Goal: Task Accomplishment & Management: Manage account settings

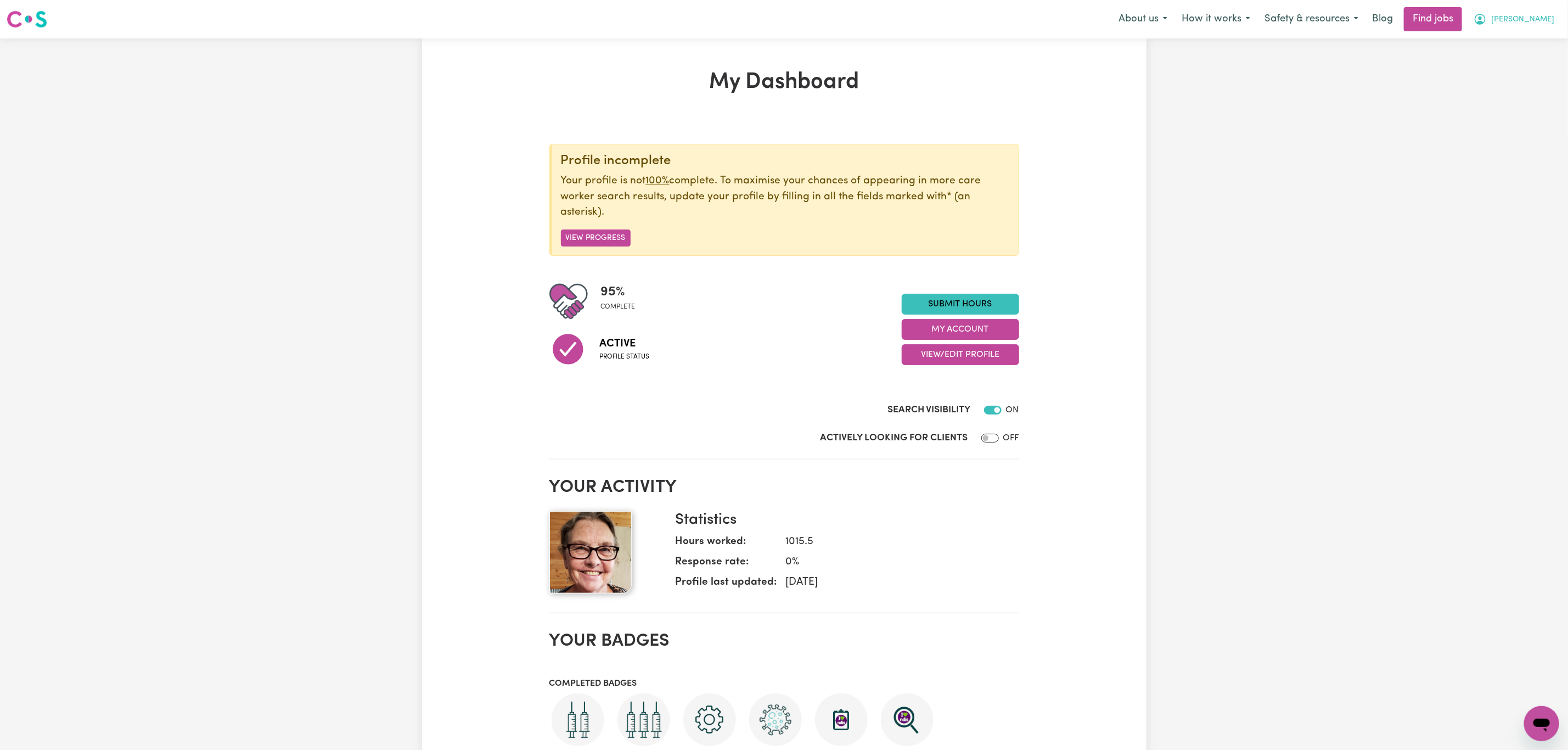
click at [1525, 11] on button "[PERSON_NAME]" at bounding box center [1514, 19] width 95 height 23
click at [1508, 65] on link "My Dashboard" at bounding box center [1517, 62] width 87 height 21
click at [1510, 43] on link "My Account" at bounding box center [1517, 42] width 87 height 21
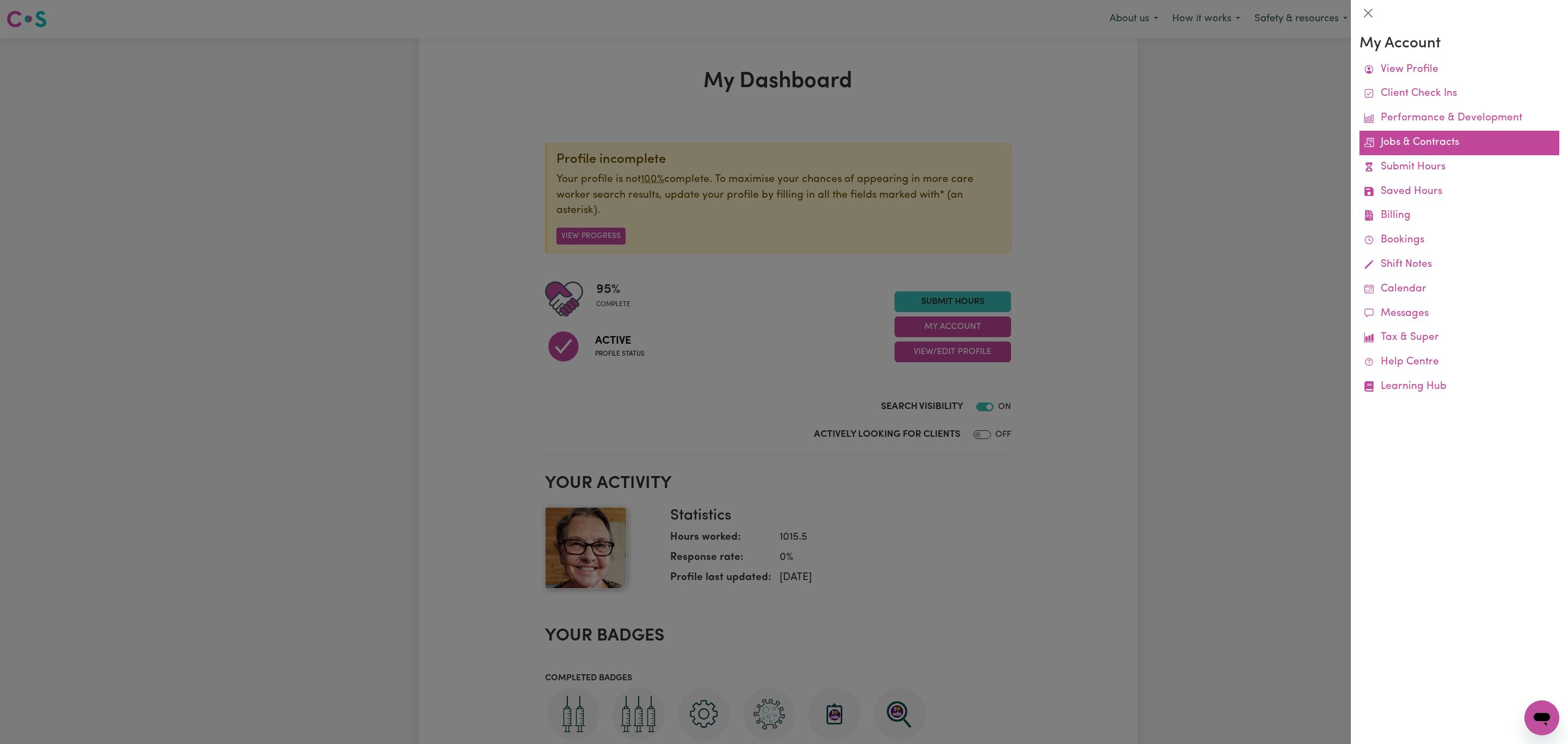
click at [1428, 144] on link "Jobs & Contracts" at bounding box center [1460, 143] width 200 height 24
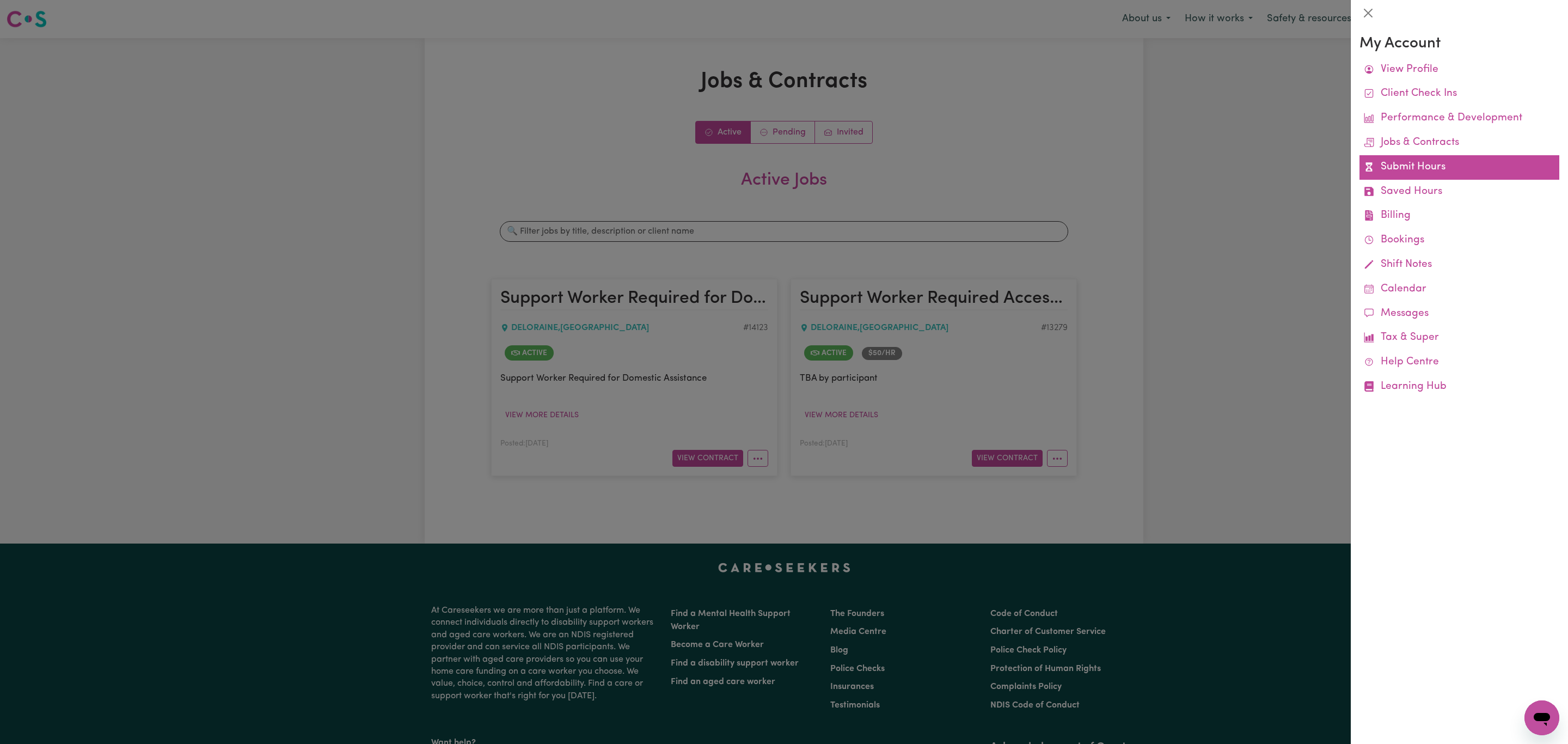
click at [1449, 160] on link "Submit Hours" at bounding box center [1460, 168] width 200 height 24
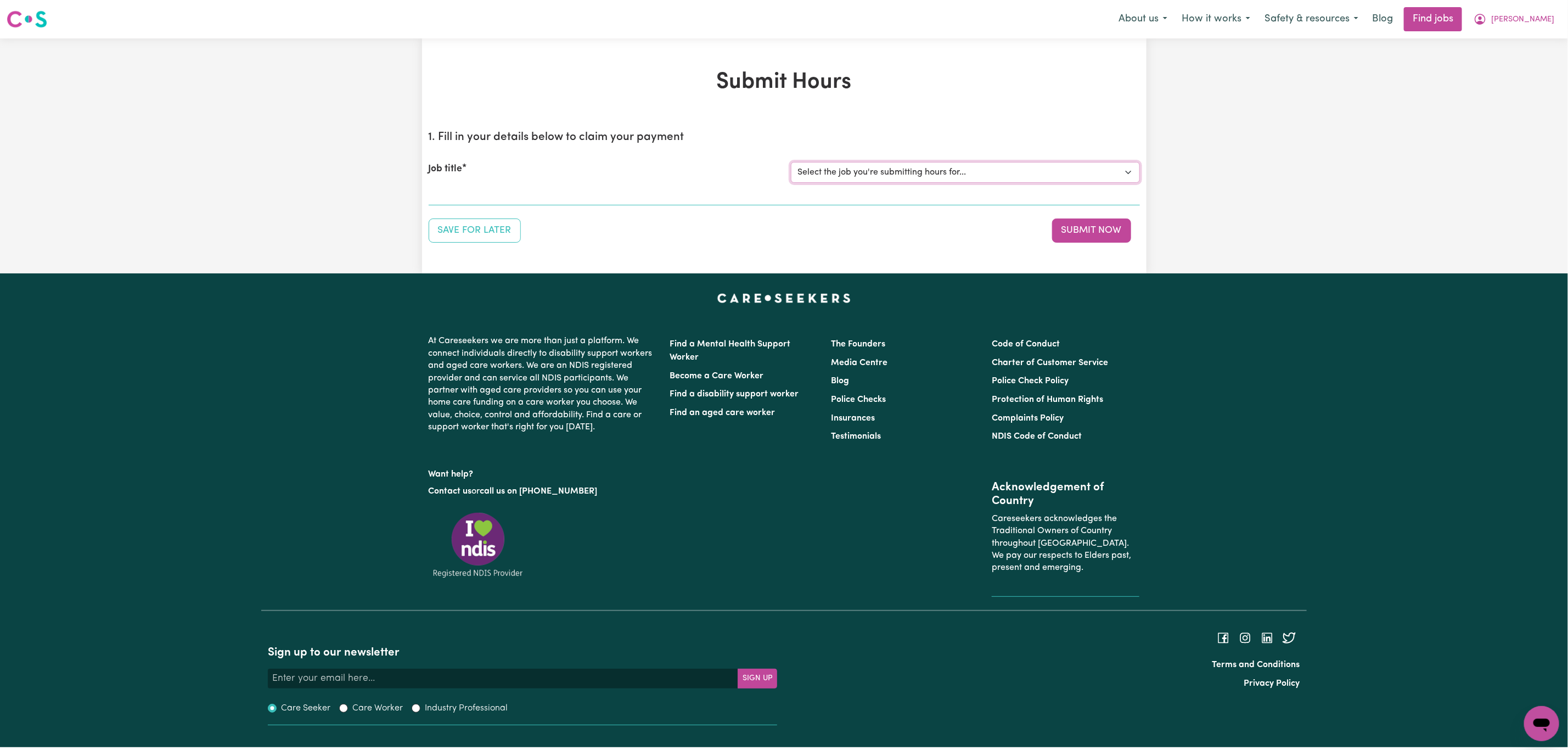
click at [998, 163] on select "Select the job you're submitting hours for... [Kai-Cee Hind] Support Worker Req…" at bounding box center [965, 171] width 349 height 21
click at [791, 162] on select "Select the job you're submitting hours for... [Kai-Cee Hind] Support Worker Req…" at bounding box center [965, 171] width 349 height 21
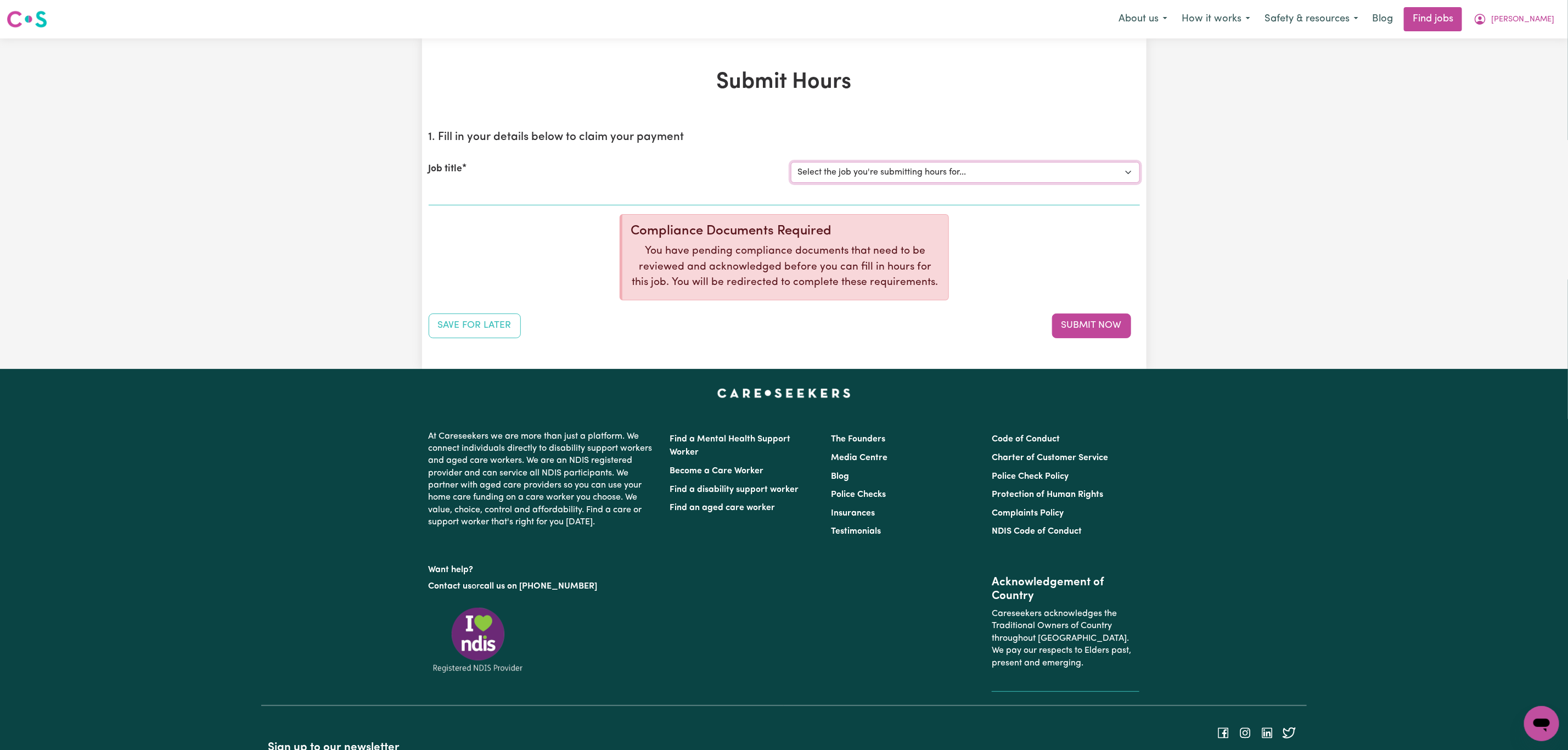
click at [976, 167] on select "Select the job you're submitting hours for... [Kai-Cee Hind] Support Worker Req…" at bounding box center [965, 171] width 349 height 21
click at [791, 162] on select "Select the job you're submitting hours for... [Kai-Cee Hind] Support Worker Req…" at bounding box center [965, 171] width 349 height 21
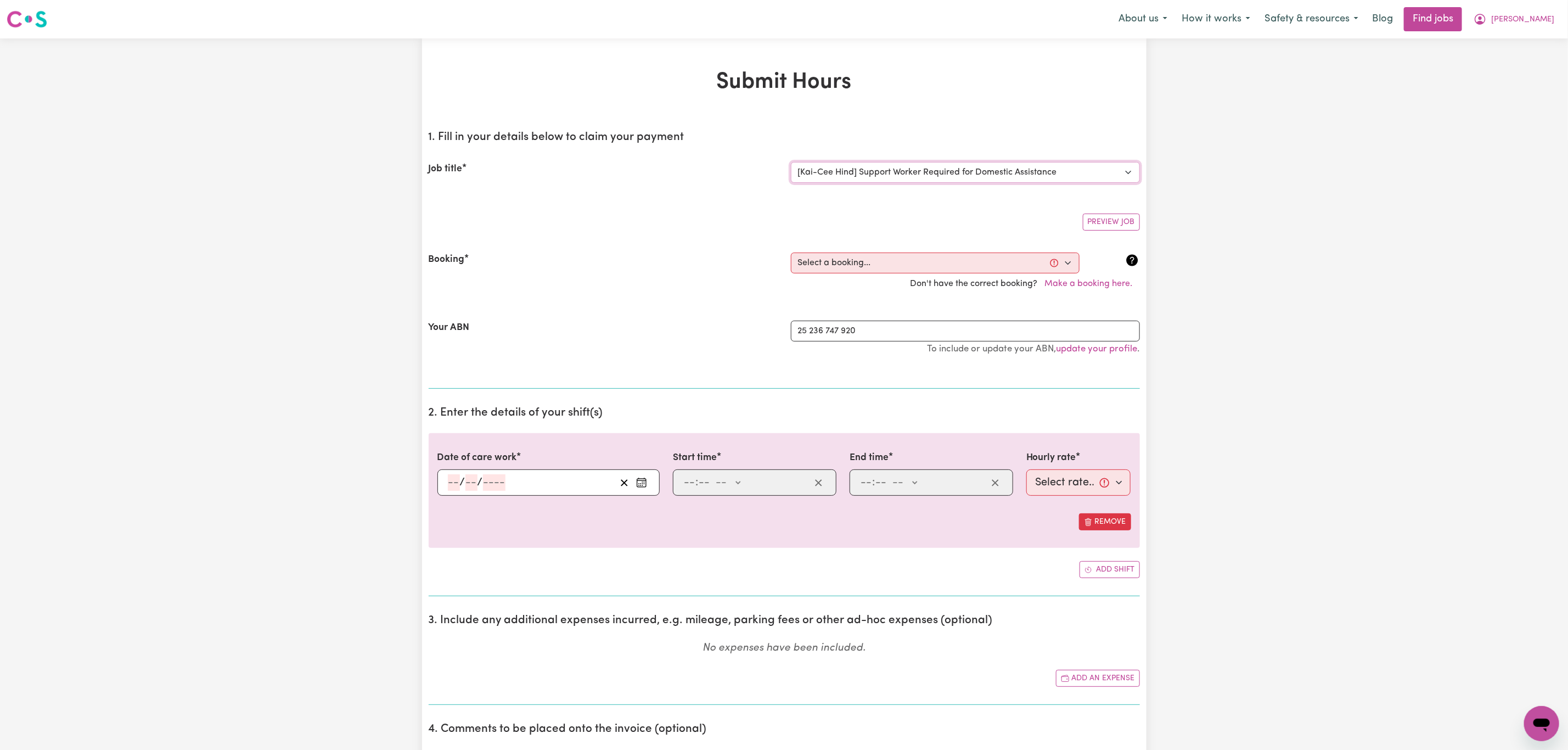
select select "0"
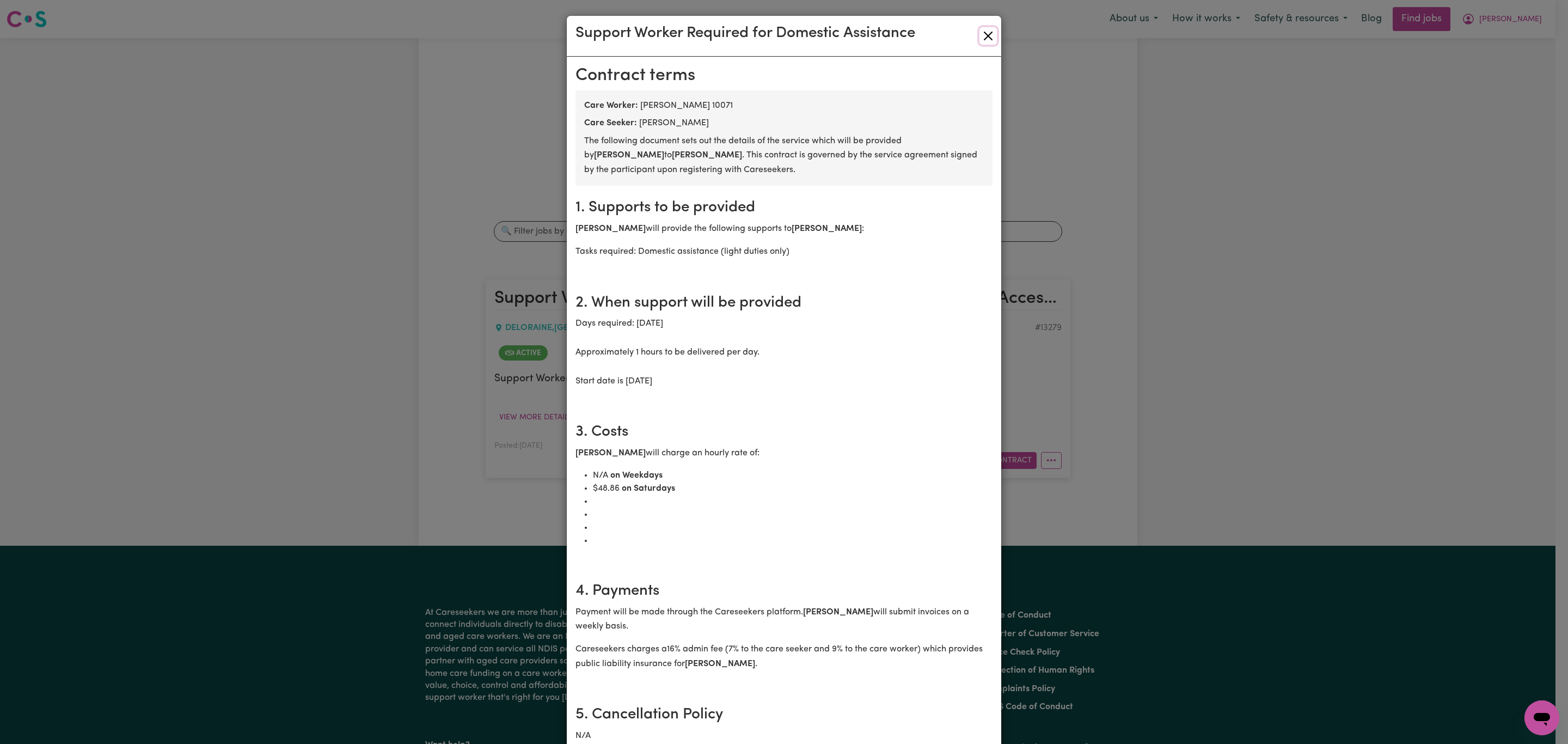
click at [981, 30] on button "Close" at bounding box center [988, 35] width 17 height 17
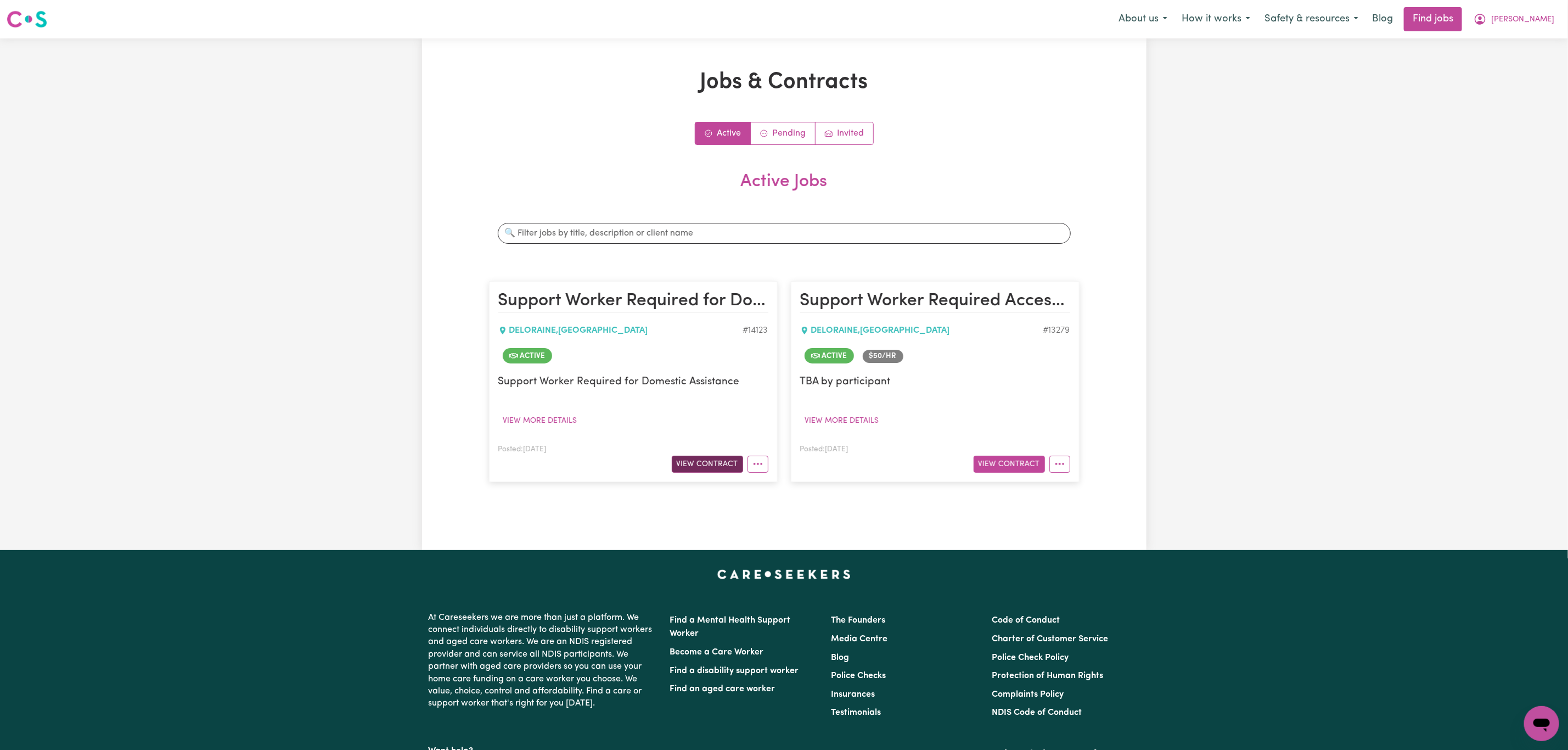
click at [696, 465] on button "View Contract" at bounding box center [707, 464] width 71 height 17
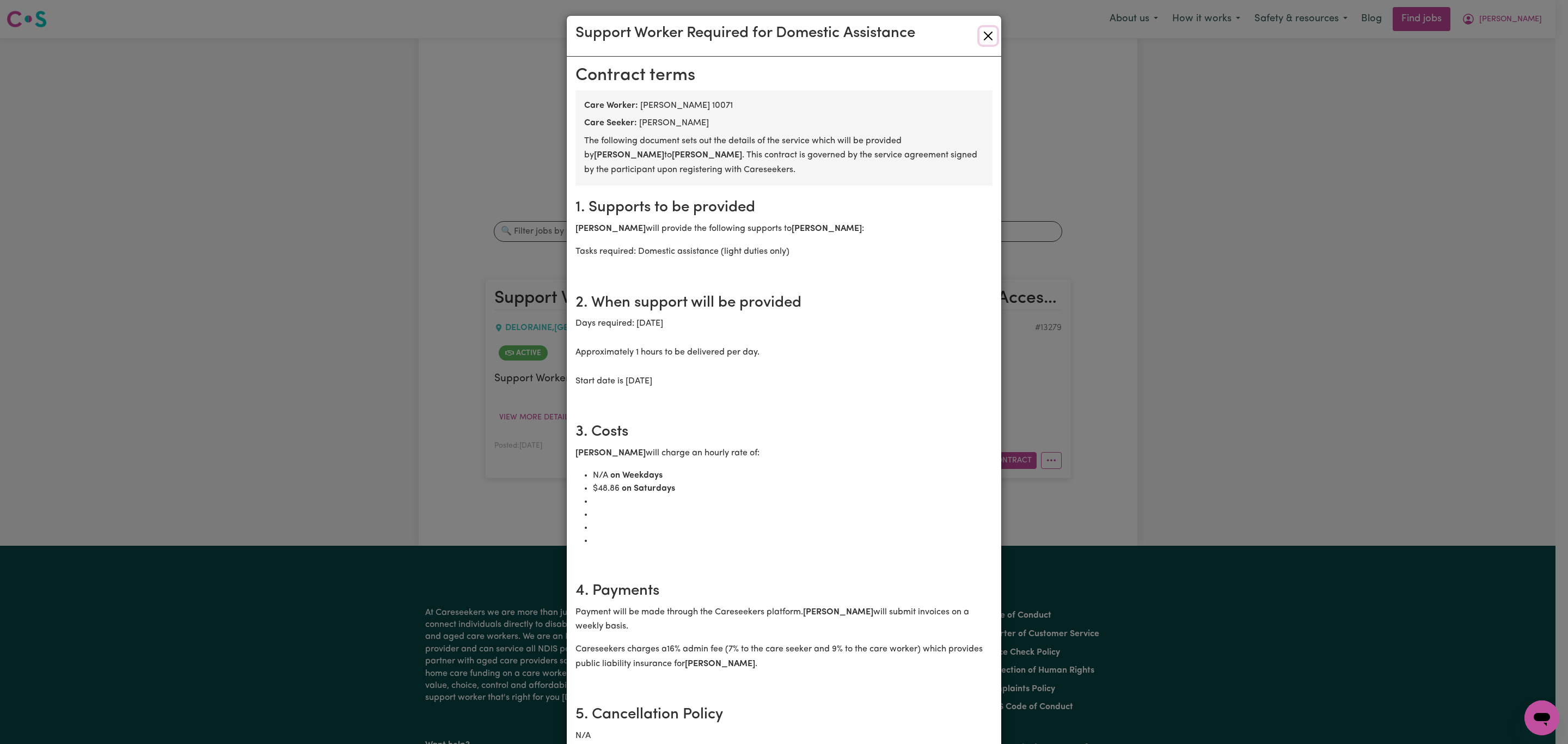
click at [990, 29] on button "Close" at bounding box center [988, 35] width 17 height 17
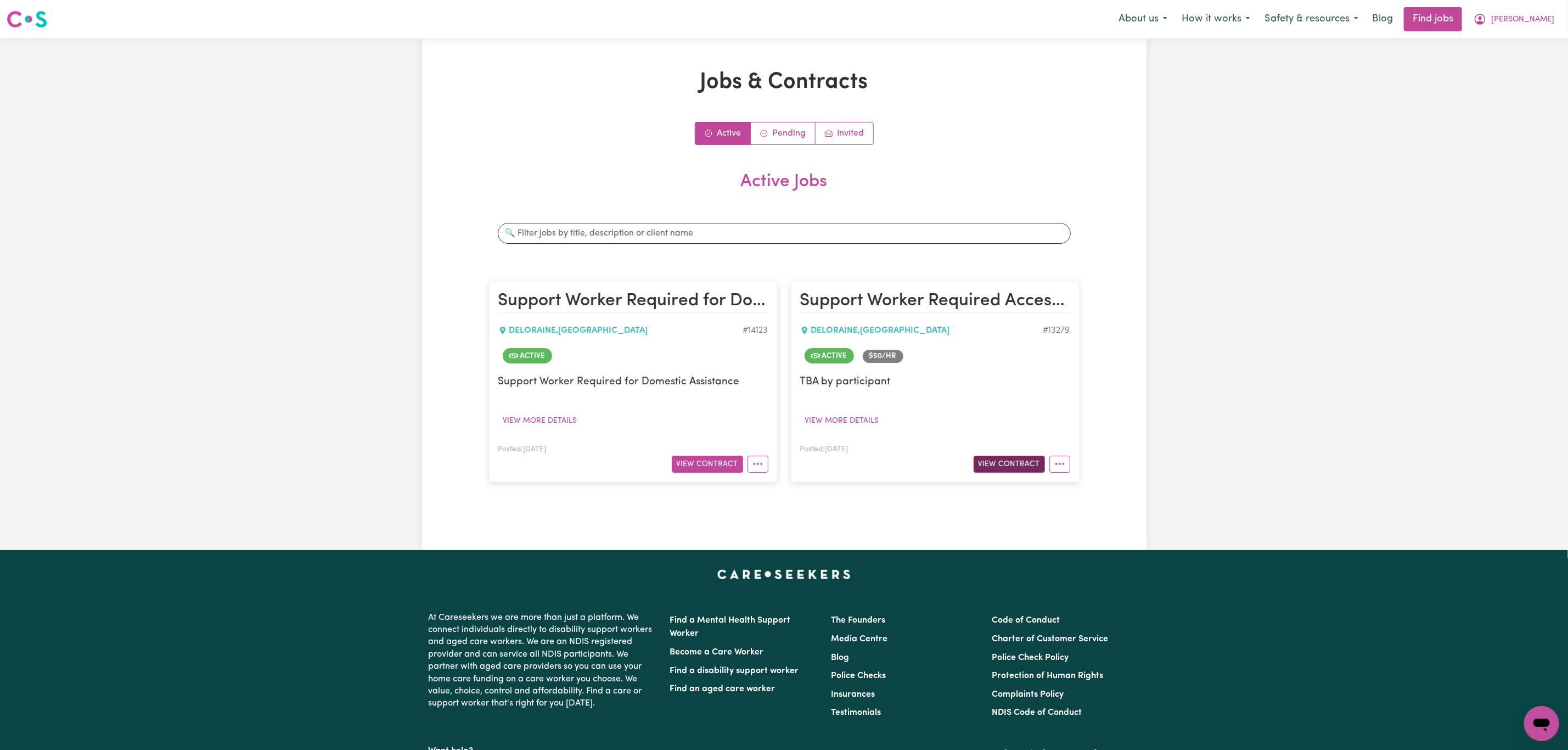
click at [1006, 467] on button "View Contract" at bounding box center [1009, 464] width 71 height 17
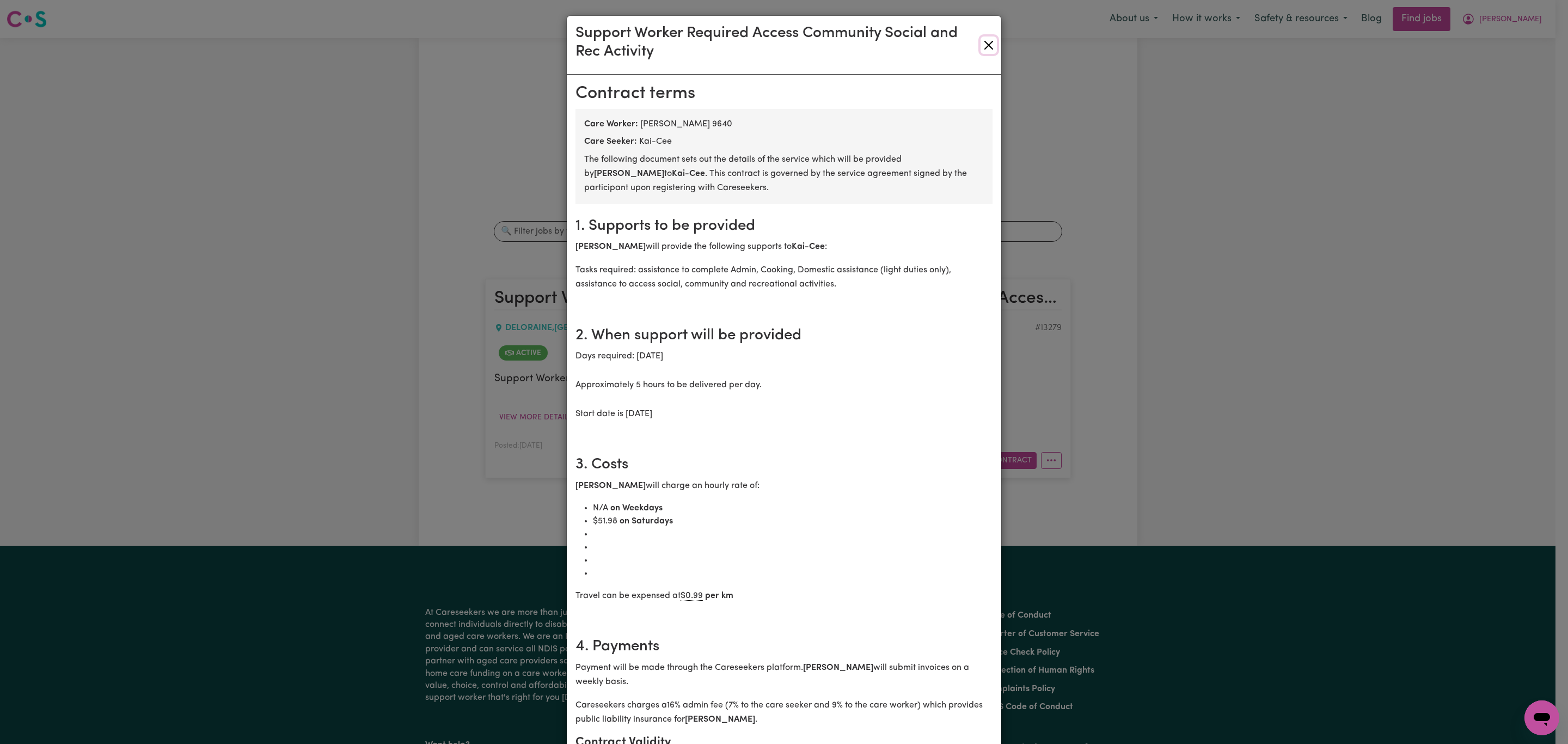
click at [982, 42] on button "Close" at bounding box center [989, 45] width 16 height 17
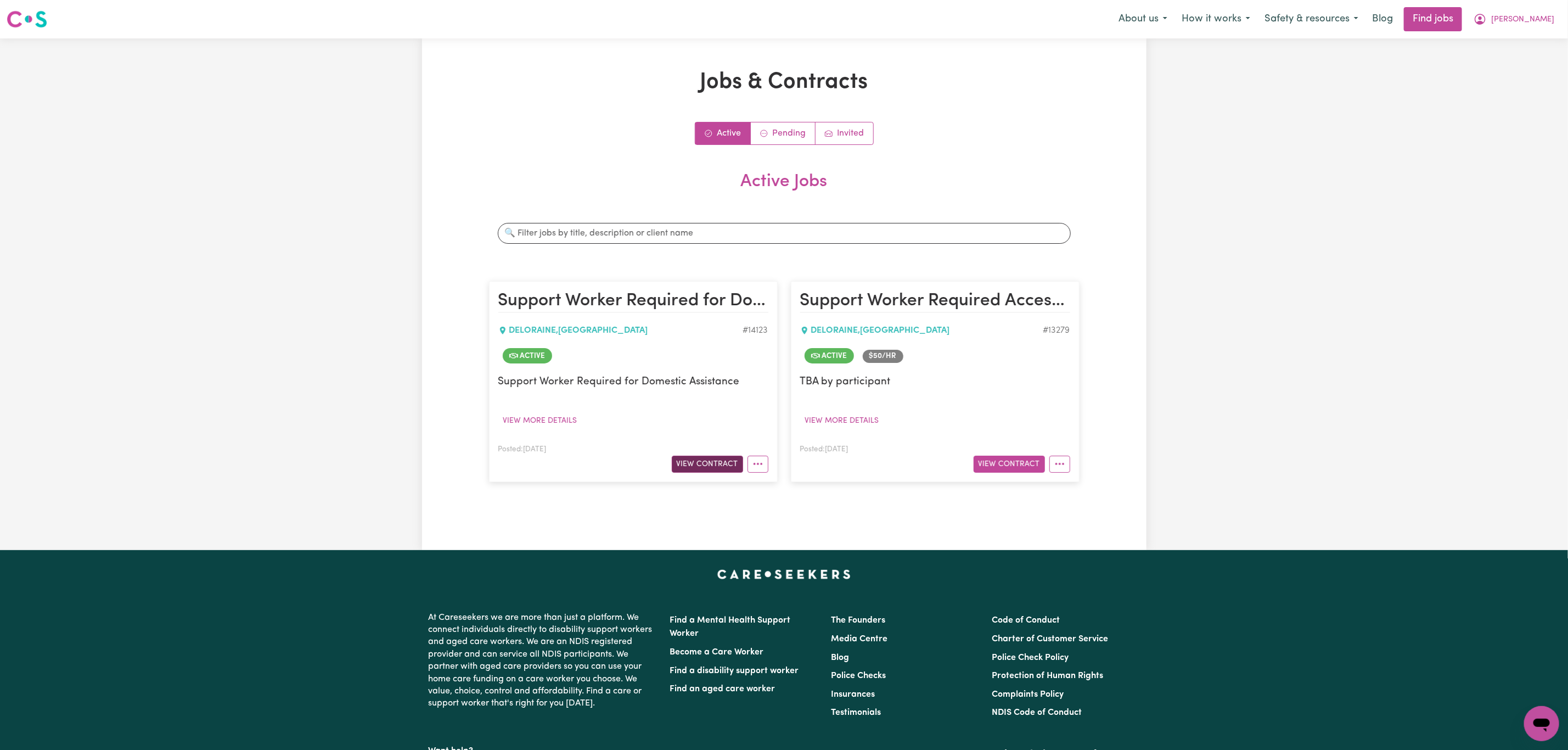
click at [677, 463] on button "View Contract" at bounding box center [707, 464] width 71 height 17
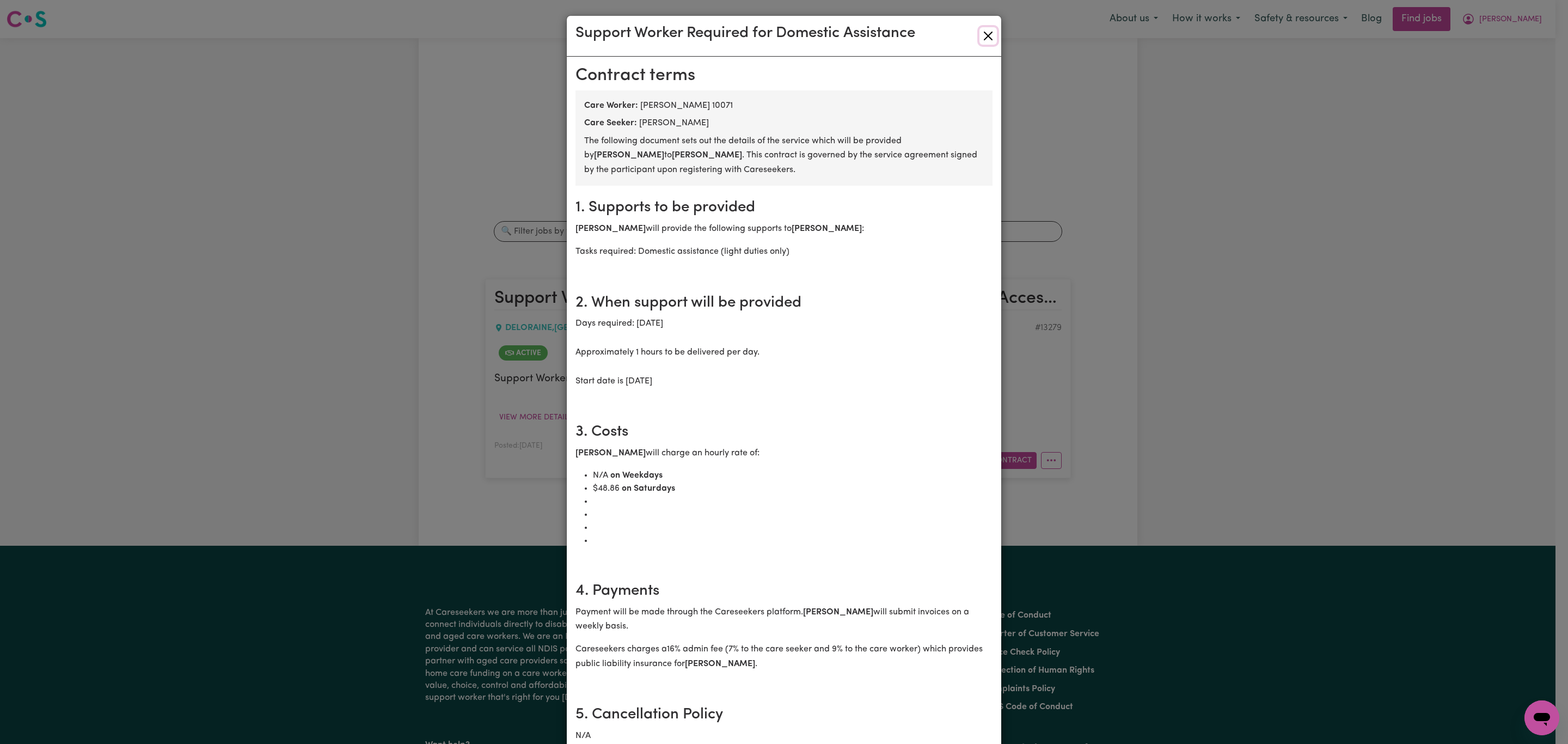
drag, startPoint x: 980, startPoint y: 34, endPoint x: 969, endPoint y: 91, distance: 58.1
click at [980, 33] on button "Close" at bounding box center [988, 35] width 17 height 17
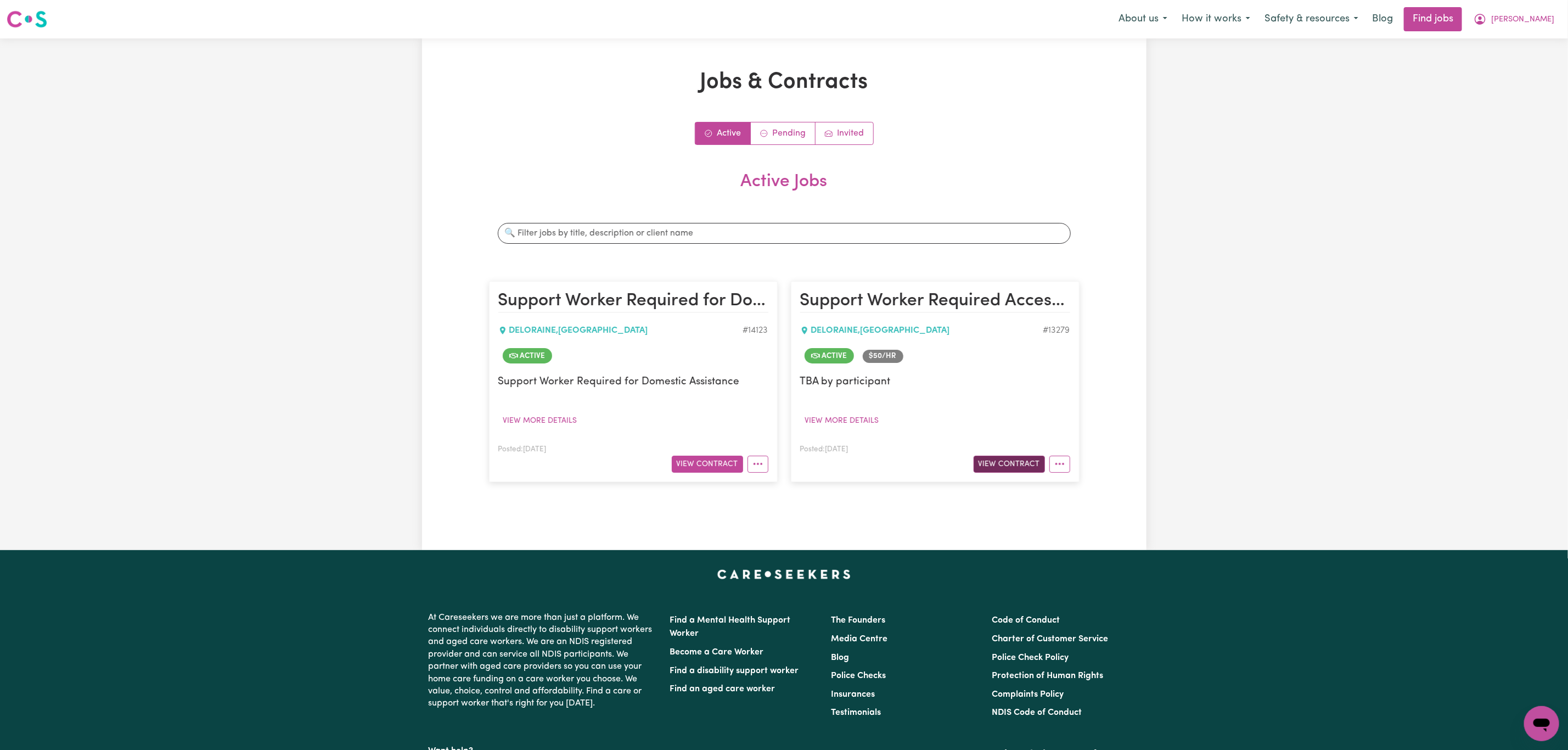
click at [1028, 469] on button "View Contract" at bounding box center [1009, 464] width 71 height 17
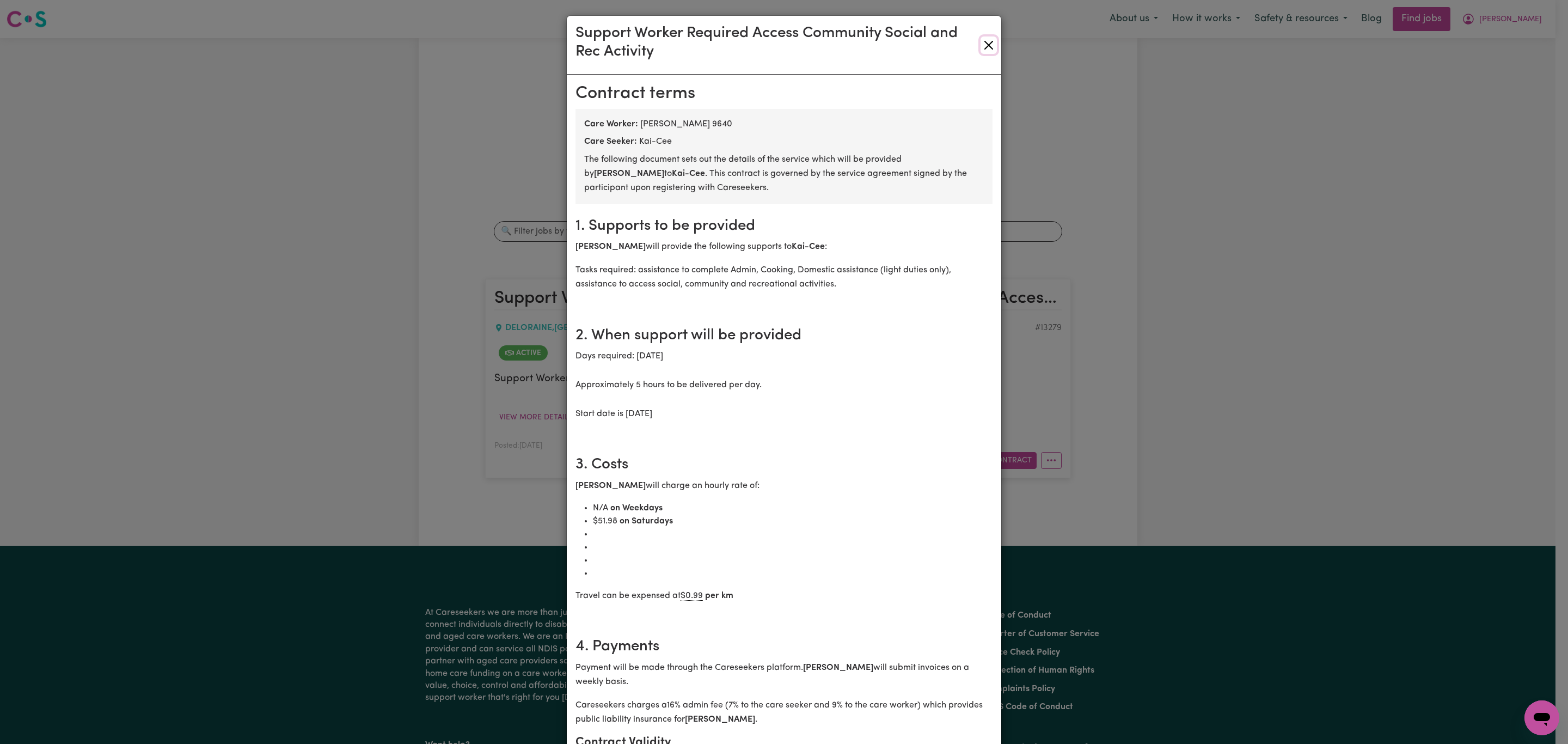
click at [989, 44] on button "Close" at bounding box center [989, 45] width 16 height 17
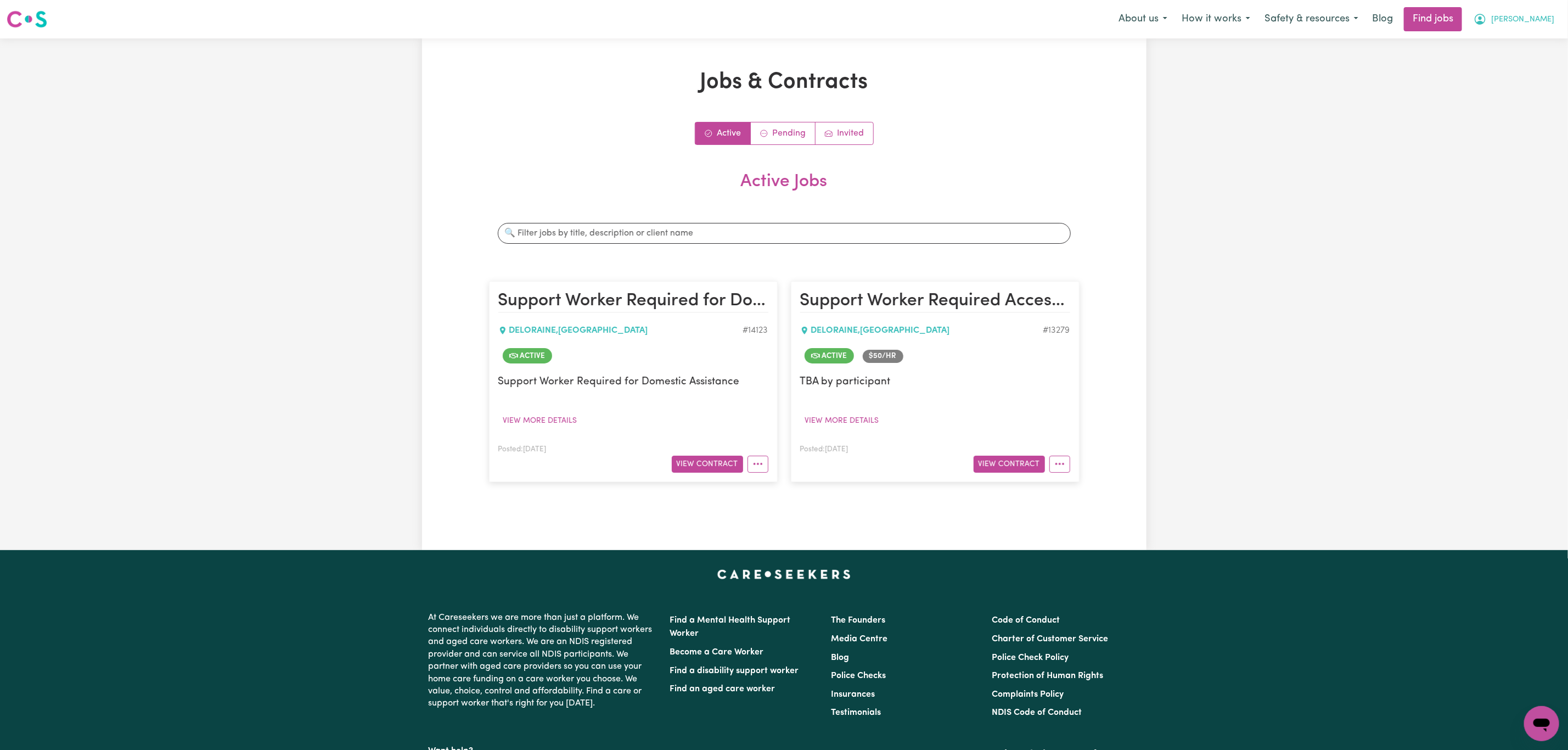
click at [1548, 24] on span "[PERSON_NAME]" at bounding box center [1522, 20] width 63 height 12
click at [1517, 39] on link "My Account" at bounding box center [1517, 42] width 87 height 21
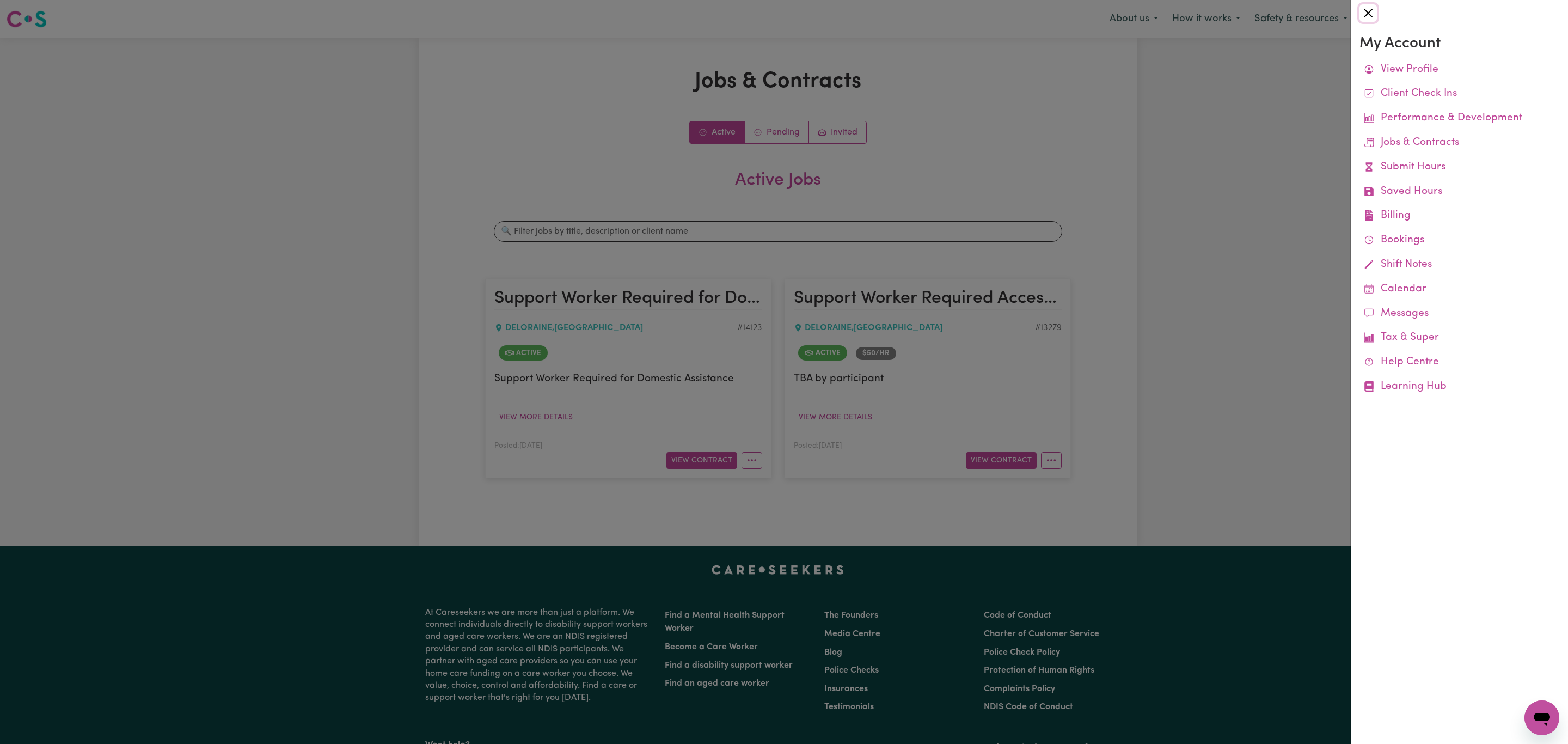
click at [1363, 18] on button "Close" at bounding box center [1368, 12] width 17 height 17
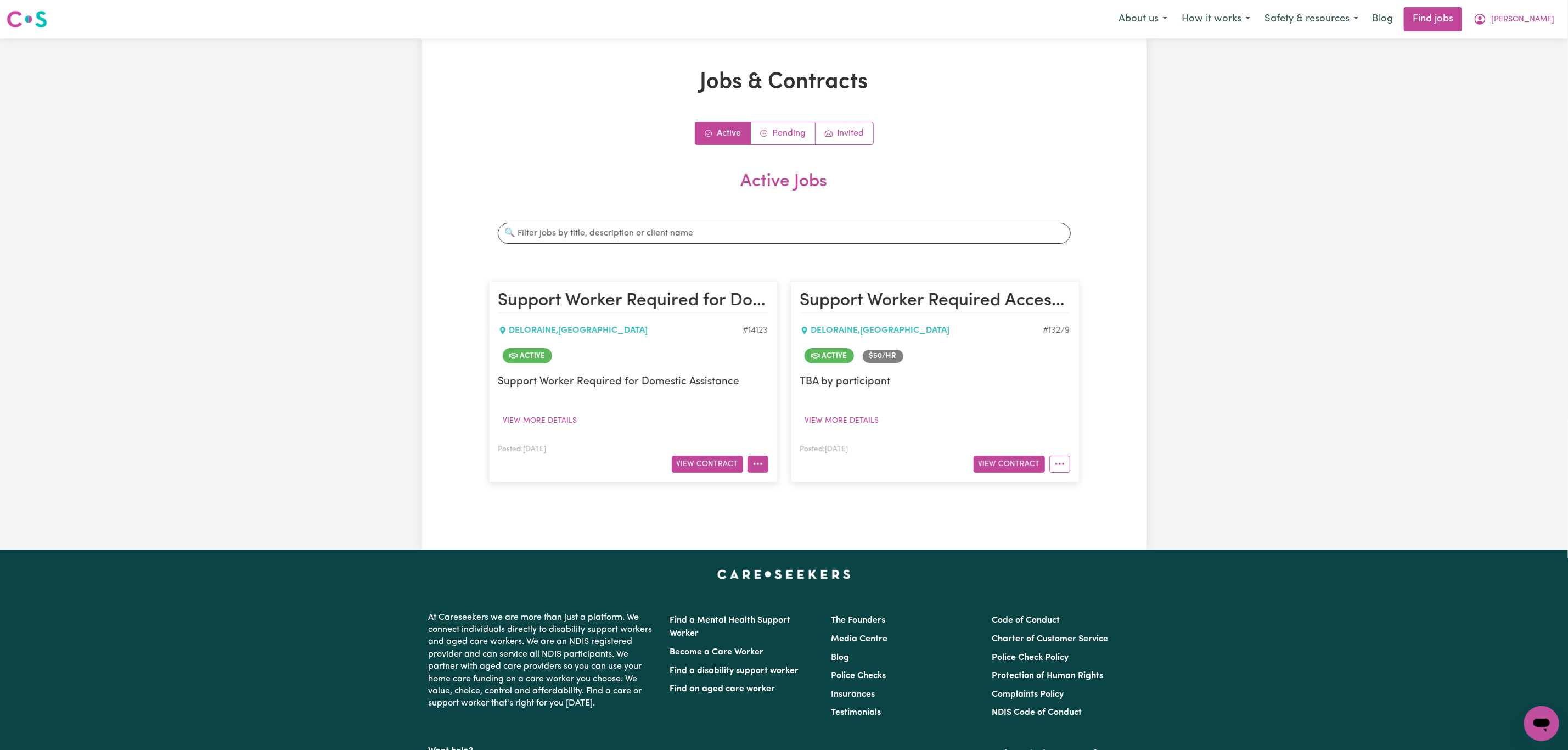
click at [763, 464] on button "More options" at bounding box center [757, 464] width 21 height 17
click at [717, 464] on button "View Contract" at bounding box center [707, 464] width 71 height 17
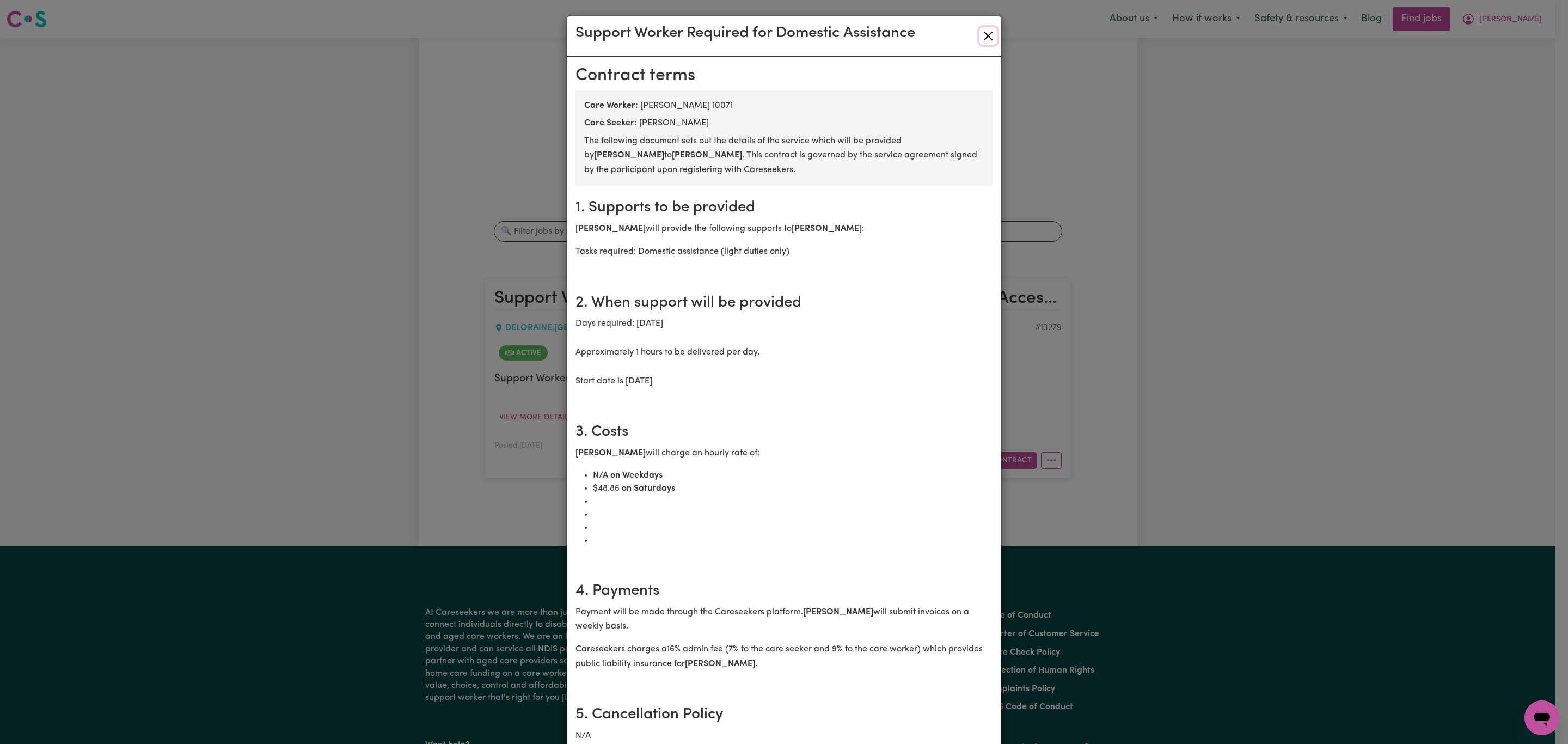
drag, startPoint x: 981, startPoint y: 43, endPoint x: 970, endPoint y: 48, distance: 12.1
click at [980, 43] on button "Close" at bounding box center [988, 35] width 17 height 17
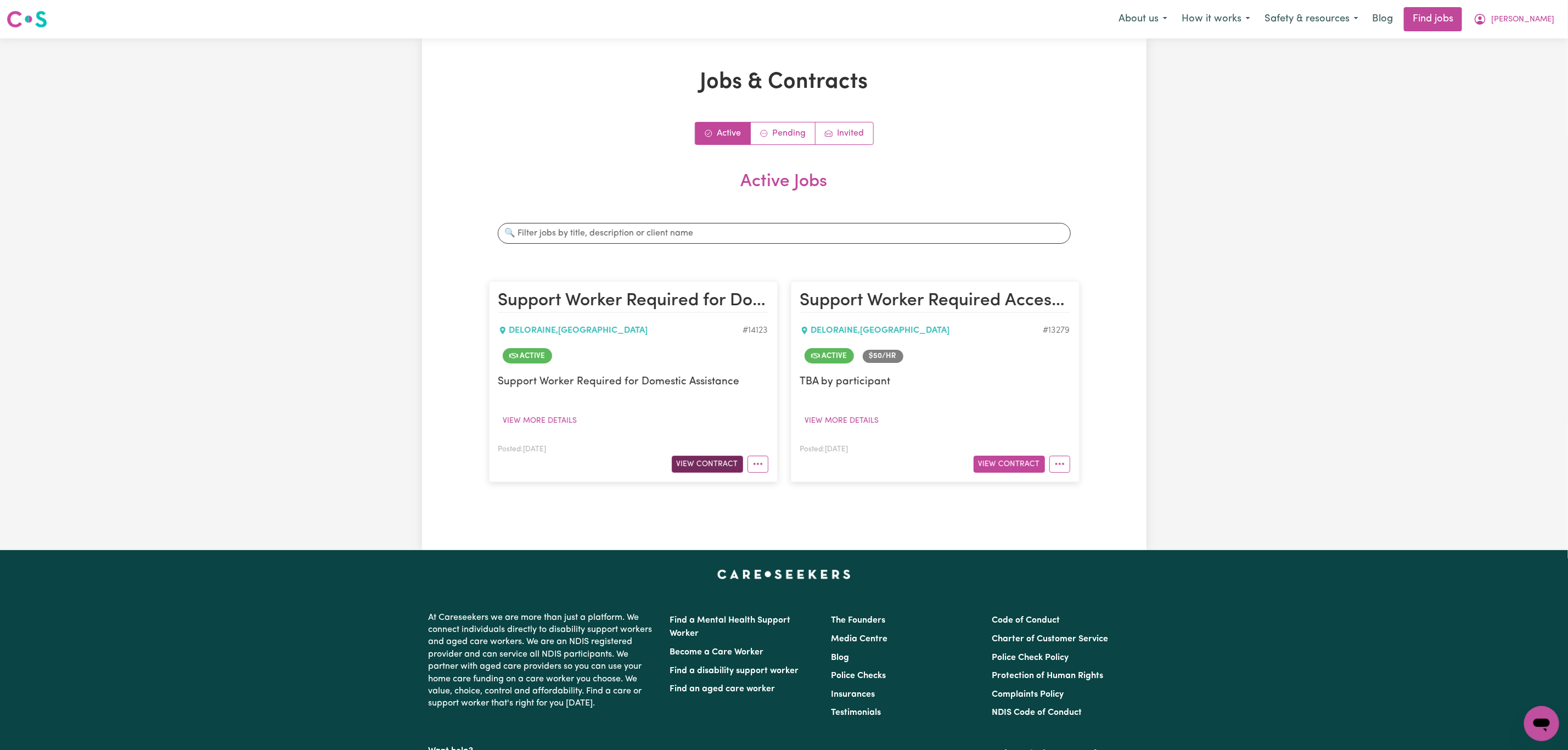
click at [722, 470] on button "View Contract" at bounding box center [707, 464] width 71 height 17
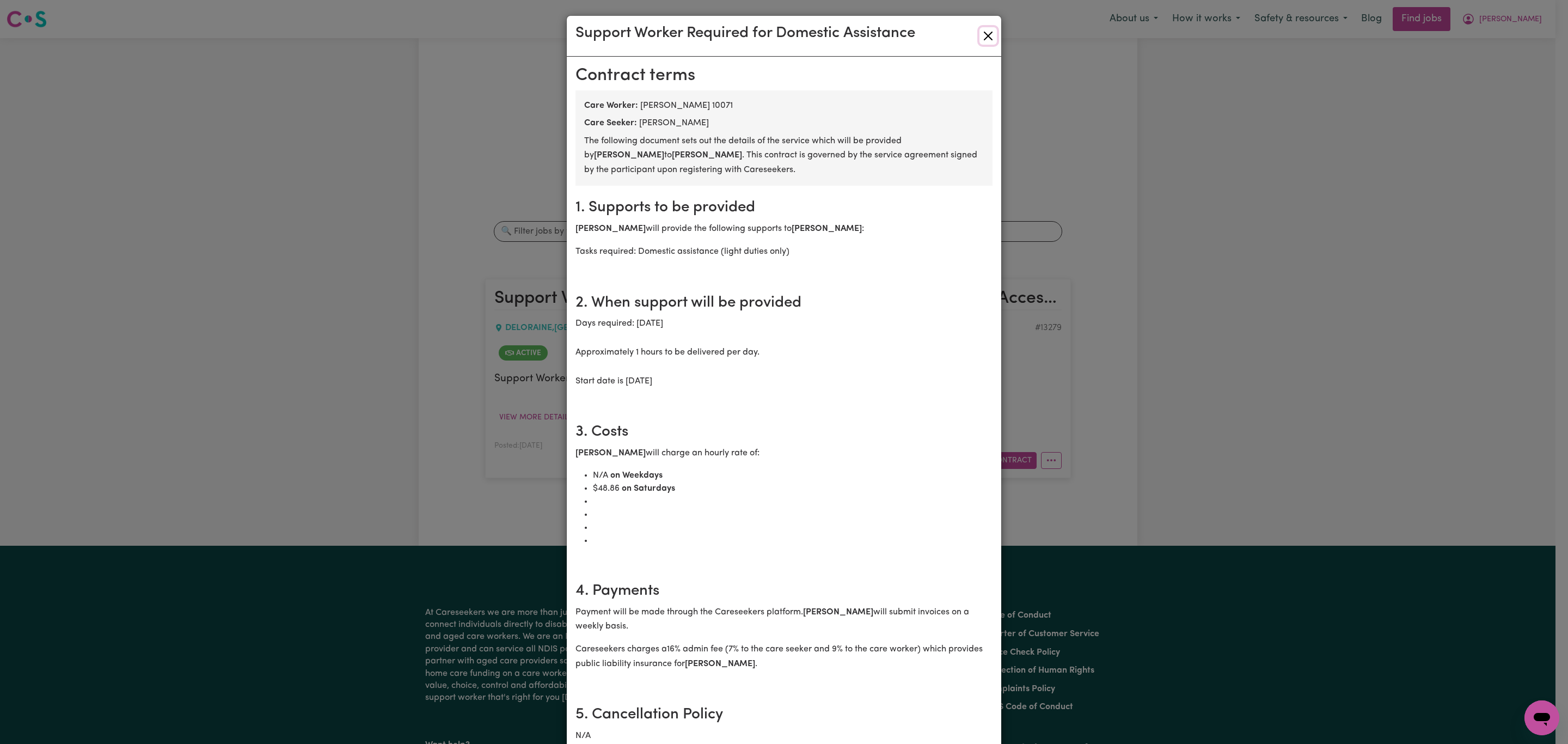
click at [985, 34] on button "Close" at bounding box center [988, 35] width 17 height 17
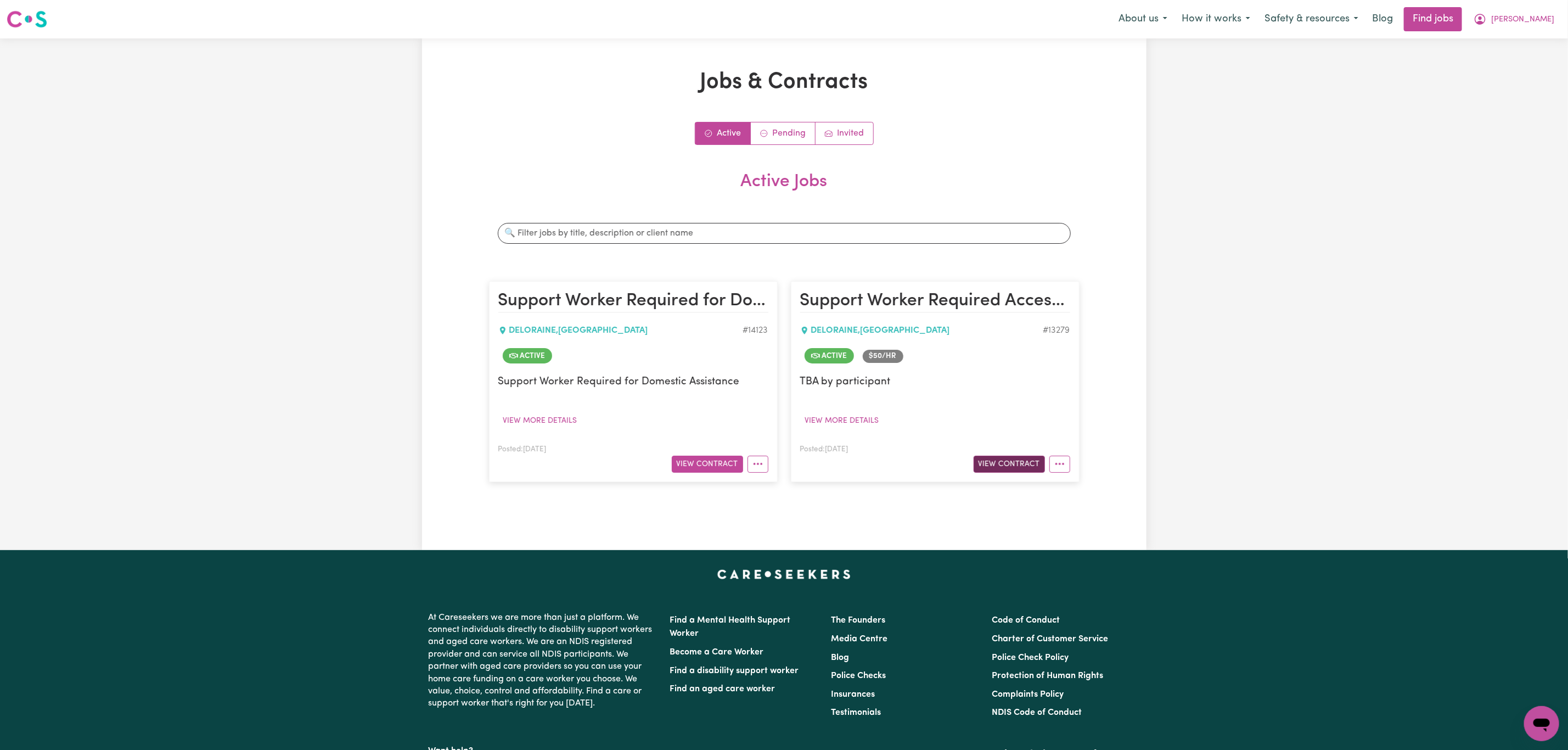
click at [987, 464] on button "View Contract" at bounding box center [1009, 464] width 71 height 17
